Goal: Task Accomplishment & Management: Use online tool/utility

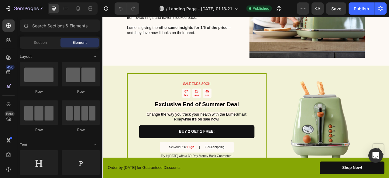
scroll to position [695, 0]
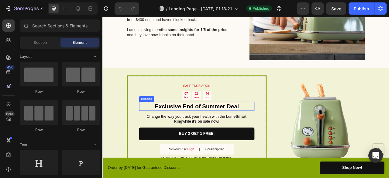
click at [231, 130] on strong "Exclusive End of Summer Deal" at bounding box center [222, 131] width 107 height 8
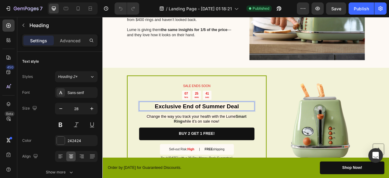
click at [251, 130] on strong "Exclusive End of Summer Deal" at bounding box center [222, 131] width 107 height 8
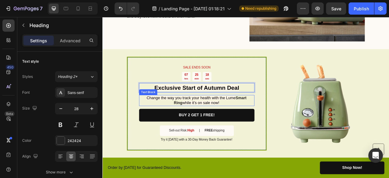
scroll to position [733, 0]
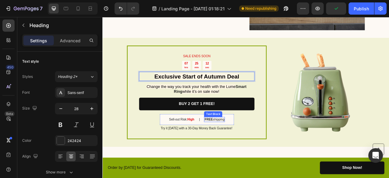
click at [241, 148] on strong "FREE" at bounding box center [237, 147] width 11 height 5
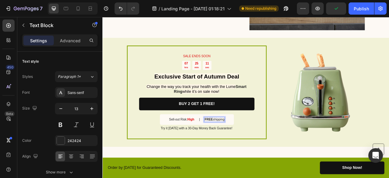
click at [239, 146] on strong "FREE" at bounding box center [237, 147] width 11 height 5
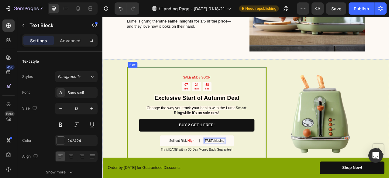
scroll to position [705, 0]
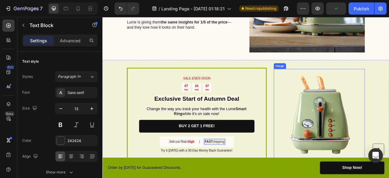
click at [375, 124] on img at bounding box center [379, 141] width 116 height 116
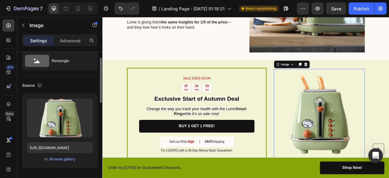
scroll to position [19, 0]
click at [69, 157] on div "Browse gallery" at bounding box center [63, 158] width 26 height 5
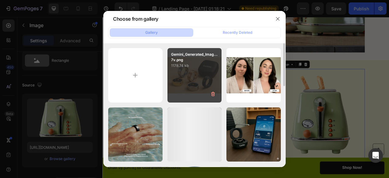
click at [186, 77] on div "Gemini_Generated_Imag...7v.png 1178.74 kb" at bounding box center [195, 75] width 54 height 54
type input "[URL][DOMAIN_NAME]"
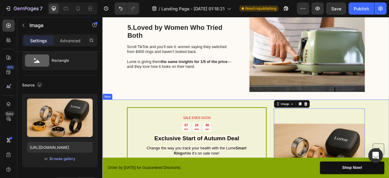
scroll to position [654, 0]
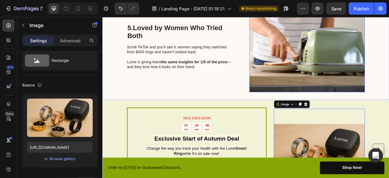
click at [331, 62] on img at bounding box center [363, 55] width 147 height 116
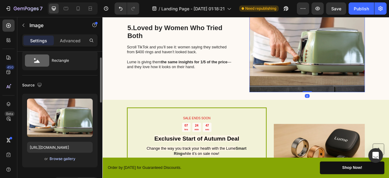
click at [61, 159] on div "Browse gallery" at bounding box center [63, 158] width 26 height 5
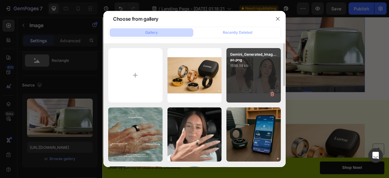
click at [242, 86] on div "Gemini_Generated_Imag...ao.png 1598.99 kb" at bounding box center [254, 75] width 54 height 54
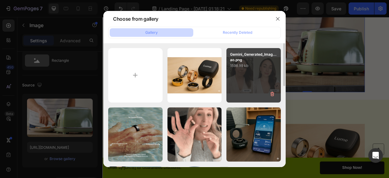
type input "[URL][DOMAIN_NAME]"
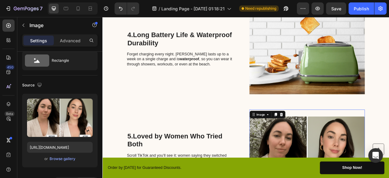
scroll to position [515, 0]
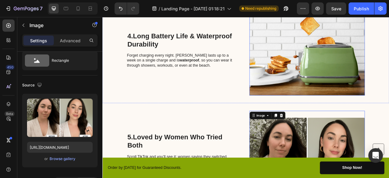
click at [321, 79] on img at bounding box center [363, 59] width 147 height 116
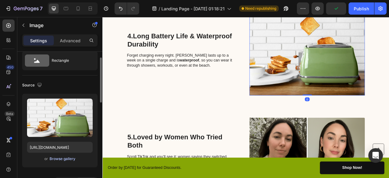
click at [71, 157] on div "Browse gallery" at bounding box center [63, 158] width 26 height 5
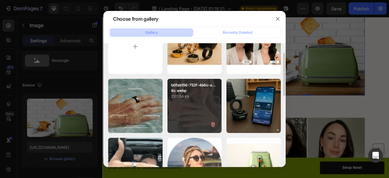
scroll to position [26, 0]
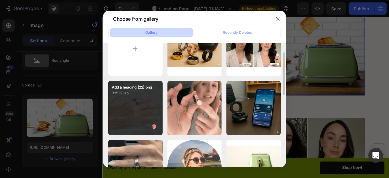
click at [141, 112] on div "Add a heading (22).png 335.38 kb" at bounding box center [135, 108] width 54 height 54
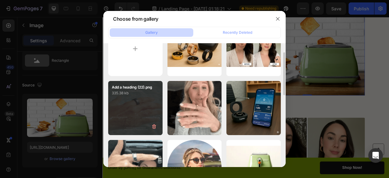
type input "[URL][DOMAIN_NAME]"
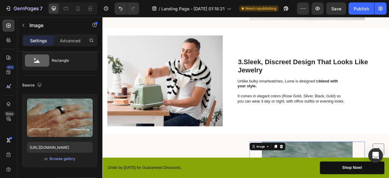
scroll to position [335, 0]
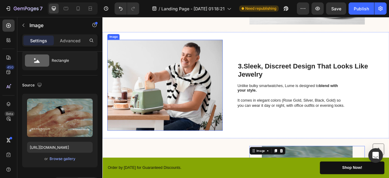
click at [207, 98] on img at bounding box center [182, 104] width 147 height 116
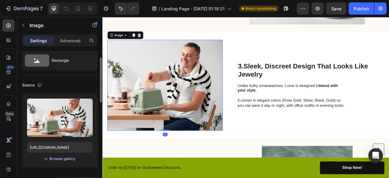
click at [65, 161] on div "Browse gallery" at bounding box center [63, 158] width 26 height 5
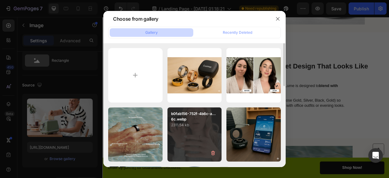
click at [197, 124] on p "2311.54 kb" at bounding box center [194, 125] width 47 height 6
type input "[URL][DOMAIN_NAME]"
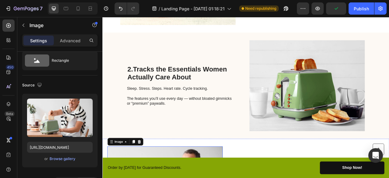
scroll to position [197, 0]
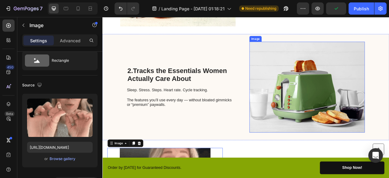
click at [325, 99] on img at bounding box center [363, 106] width 147 height 116
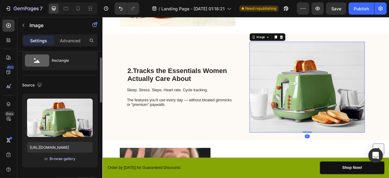
click at [69, 157] on div "Browse gallery" at bounding box center [63, 158] width 26 height 5
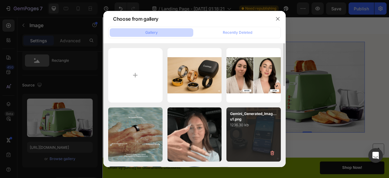
click at [234, 125] on p "1236.30 kb" at bounding box center [253, 125] width 47 height 6
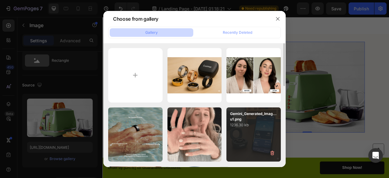
type input "[URL][DOMAIN_NAME]"
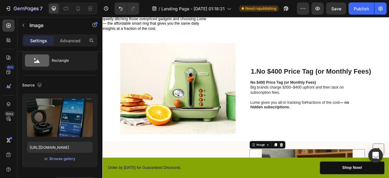
scroll to position [59, 0]
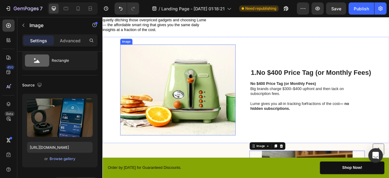
click at [215, 99] on img at bounding box center [198, 110] width 147 height 116
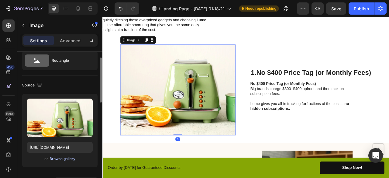
click at [66, 158] on div "Browse gallery" at bounding box center [63, 158] width 26 height 5
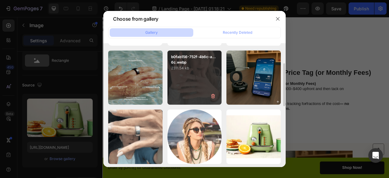
scroll to position [57, 0]
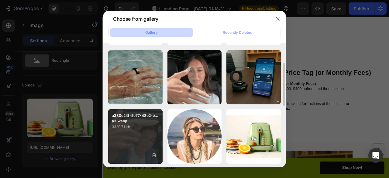
click at [145, 131] on div "a380e24f-5e77-48e2-b...a3.webp 3329.71 kb" at bounding box center [135, 136] width 54 height 54
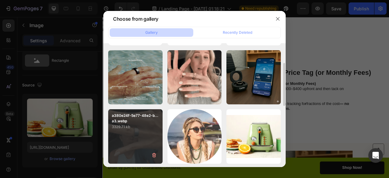
type input "[URL][DOMAIN_NAME]"
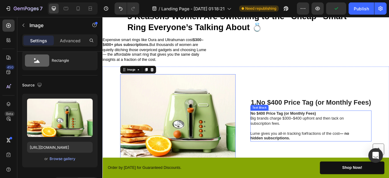
scroll to position [0, 0]
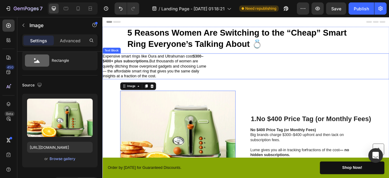
click at [172, 71] on span "But thousands of women are quietly ditching those overpriced gadgets and choosi…" at bounding box center [169, 83] width 132 height 24
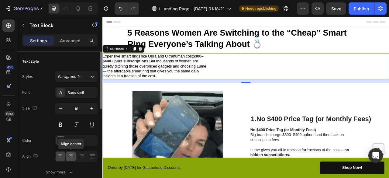
click at [70, 154] on icon at bounding box center [71, 156] width 6 height 6
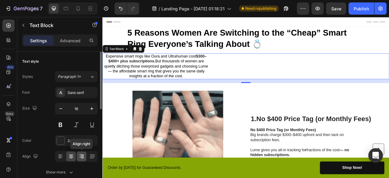
click at [81, 156] on icon at bounding box center [82, 156] width 3 height 1
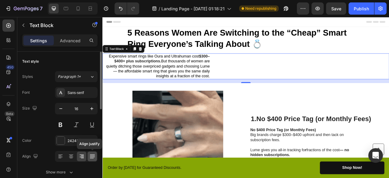
click at [89, 156] on icon at bounding box center [92, 156] width 6 height 6
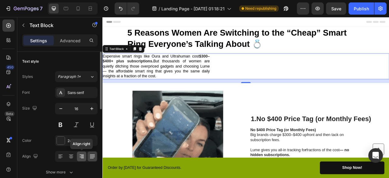
click at [86, 156] on div at bounding box center [81, 156] width 9 height 10
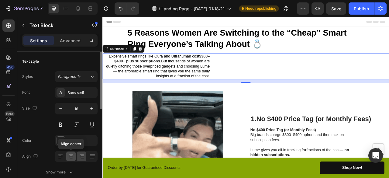
click at [70, 156] on icon at bounding box center [71, 156] width 6 height 6
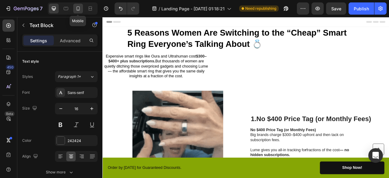
click at [79, 10] on icon at bounding box center [78, 8] width 3 height 4
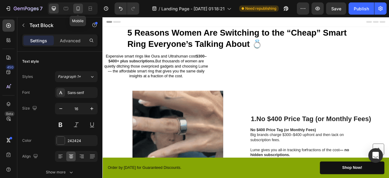
type input "14"
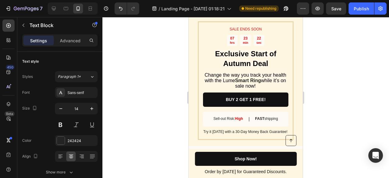
scroll to position [1057, 0]
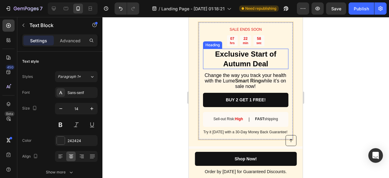
click at [267, 60] on h2 "Exclusive Start of Autumn Deal" at bounding box center [245, 59] width 85 height 20
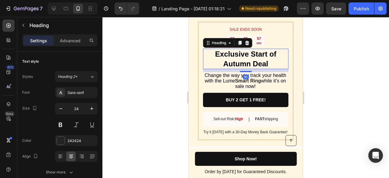
click at [267, 60] on h2 "Exclusive Start of Autumn Deal" at bounding box center [245, 59] width 85 height 20
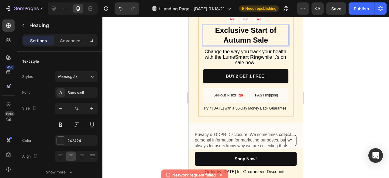
scroll to position [1081, 0]
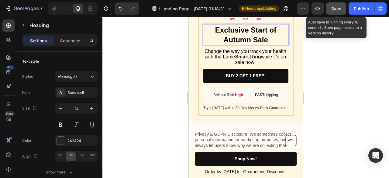
click at [333, 7] on span "Save" at bounding box center [337, 8] width 10 height 5
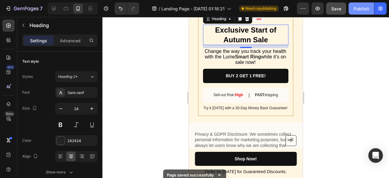
click at [357, 12] on button "Publish" at bounding box center [362, 8] width 26 height 12
